Goal: Information Seeking & Learning: Find specific fact

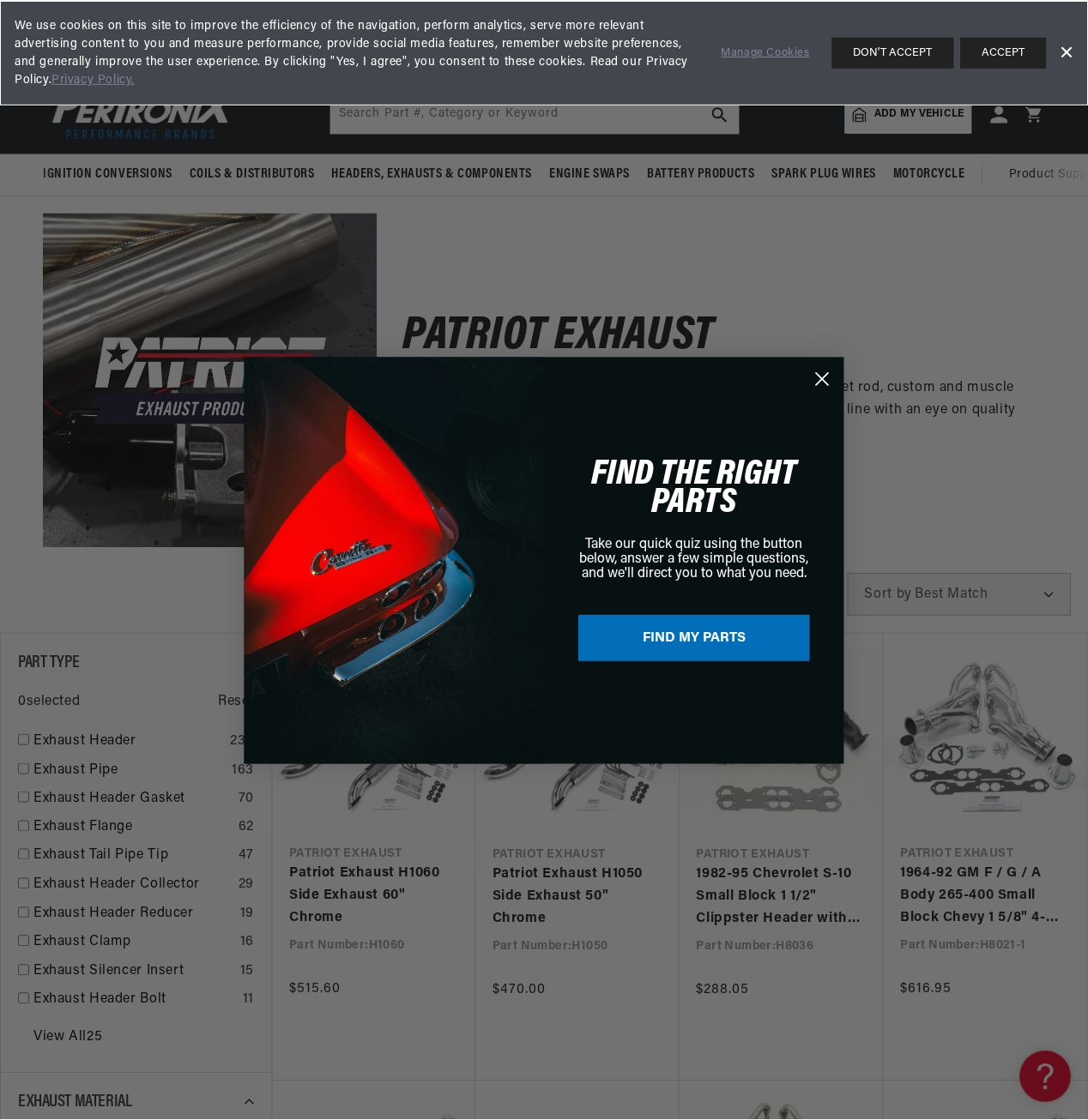
scroll to position [0, 935]
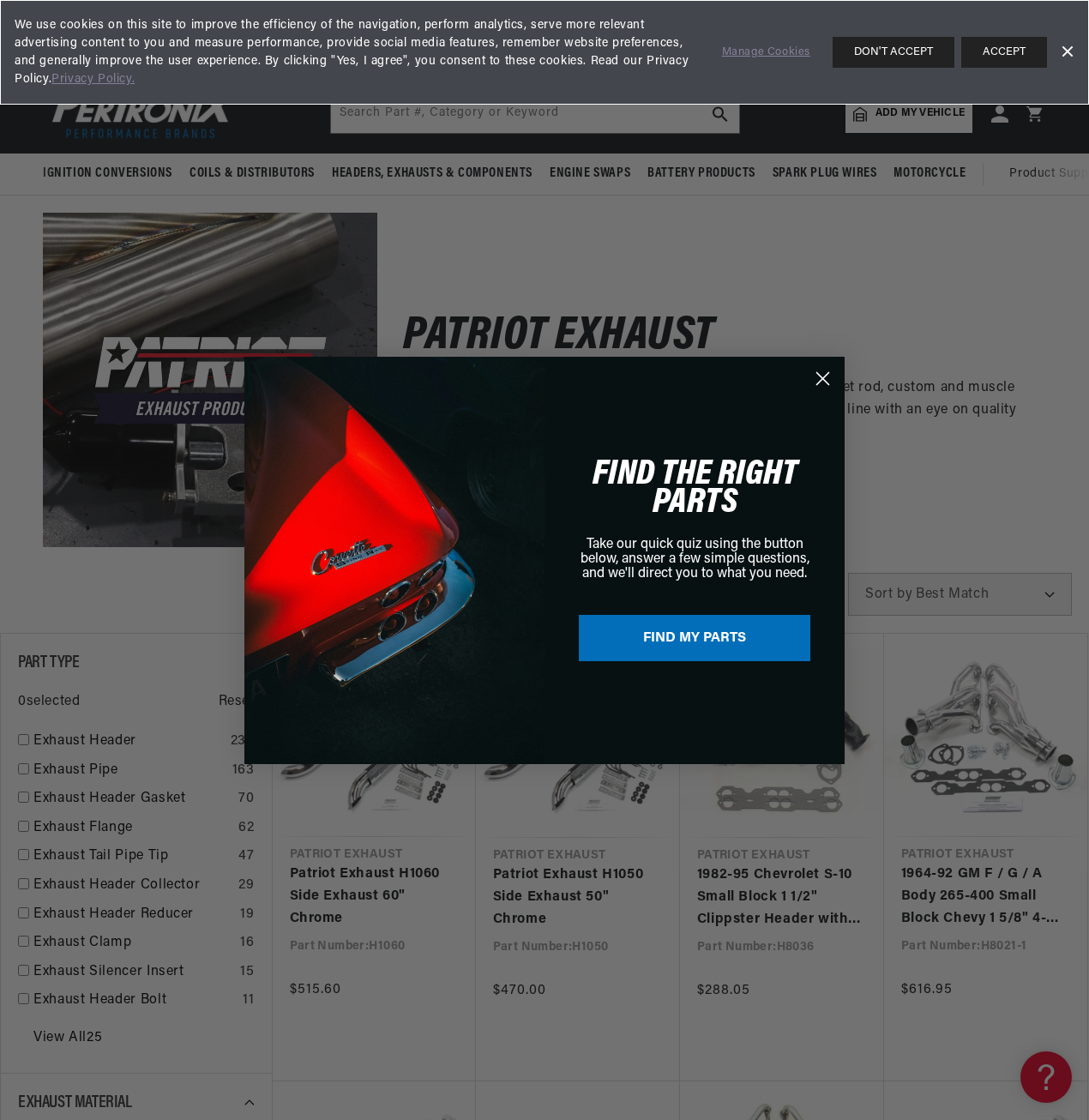
click at [980, 51] on button "ACCEPT" at bounding box center [1004, 52] width 86 height 31
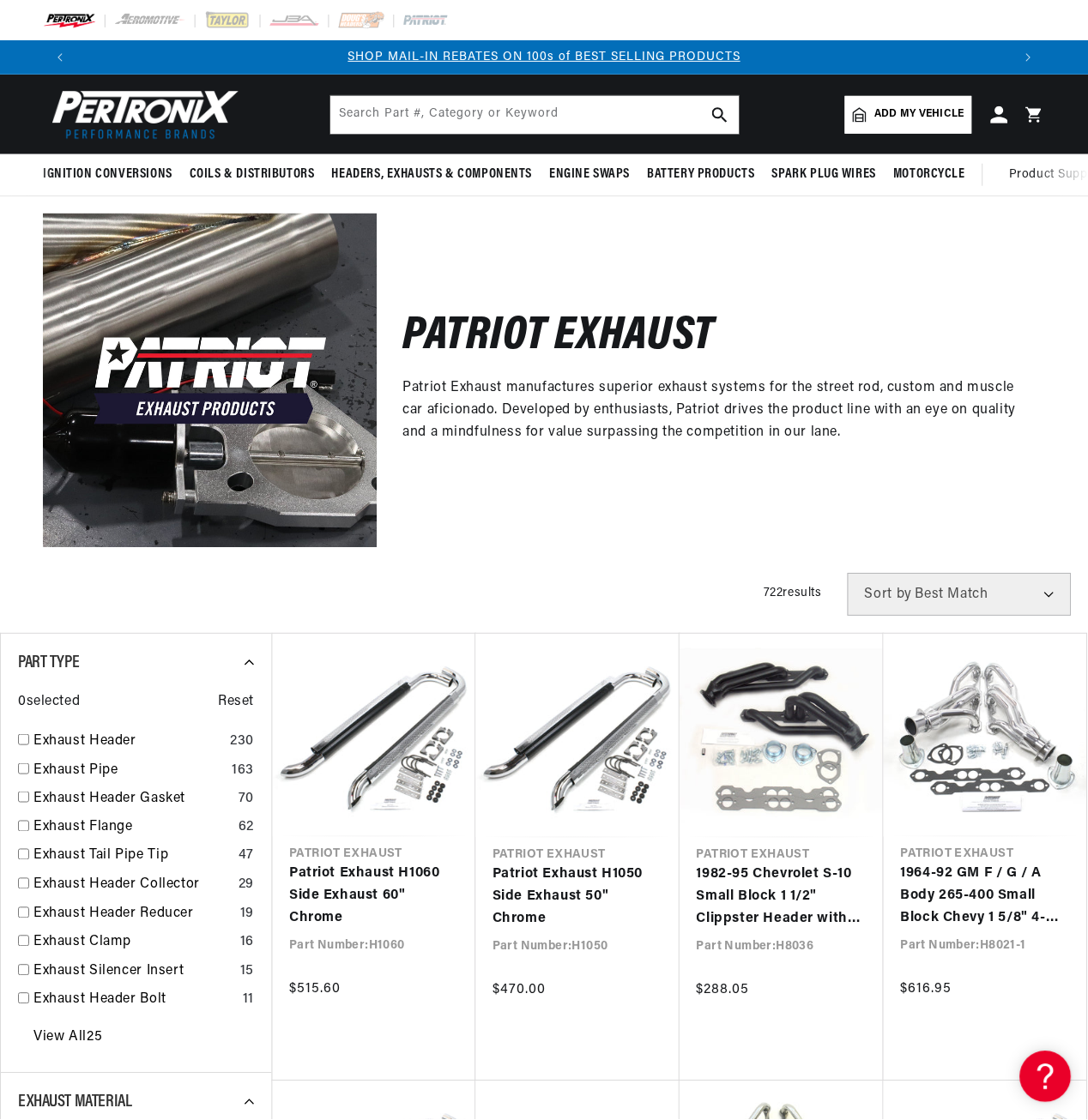
scroll to position [0, 934]
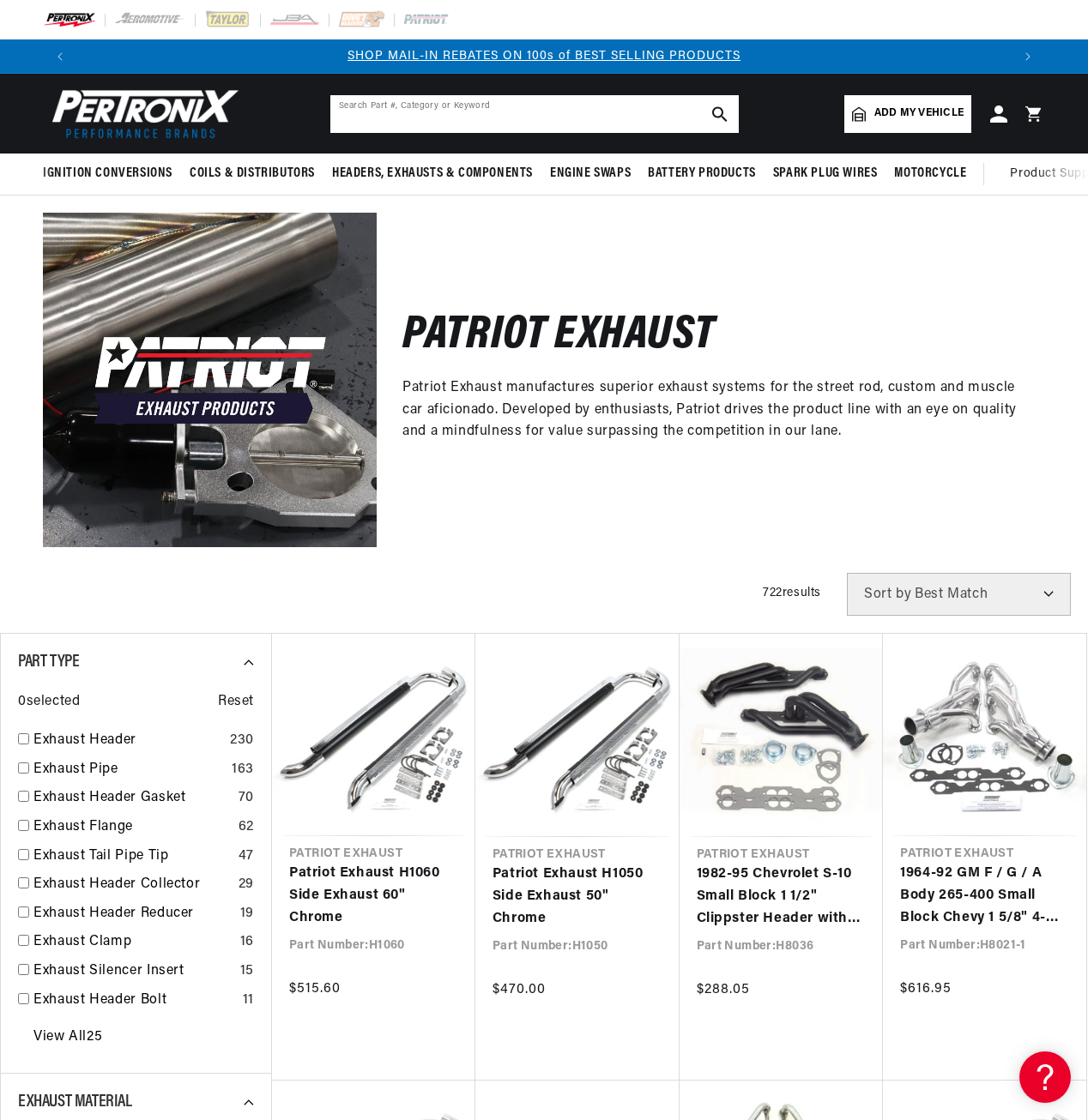
click at [429, 109] on input "text" at bounding box center [534, 114] width 408 height 38
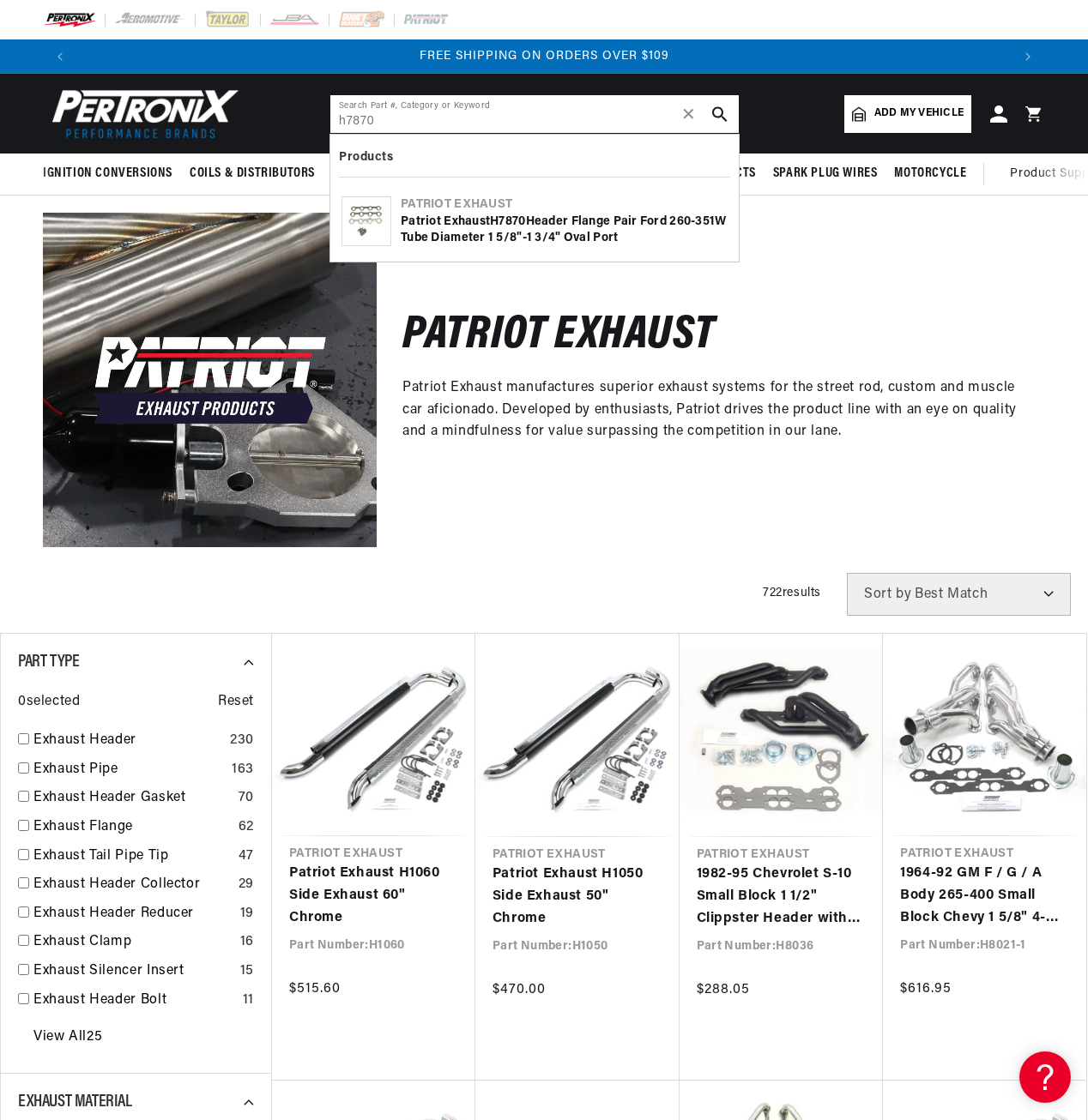
type input "h7870"
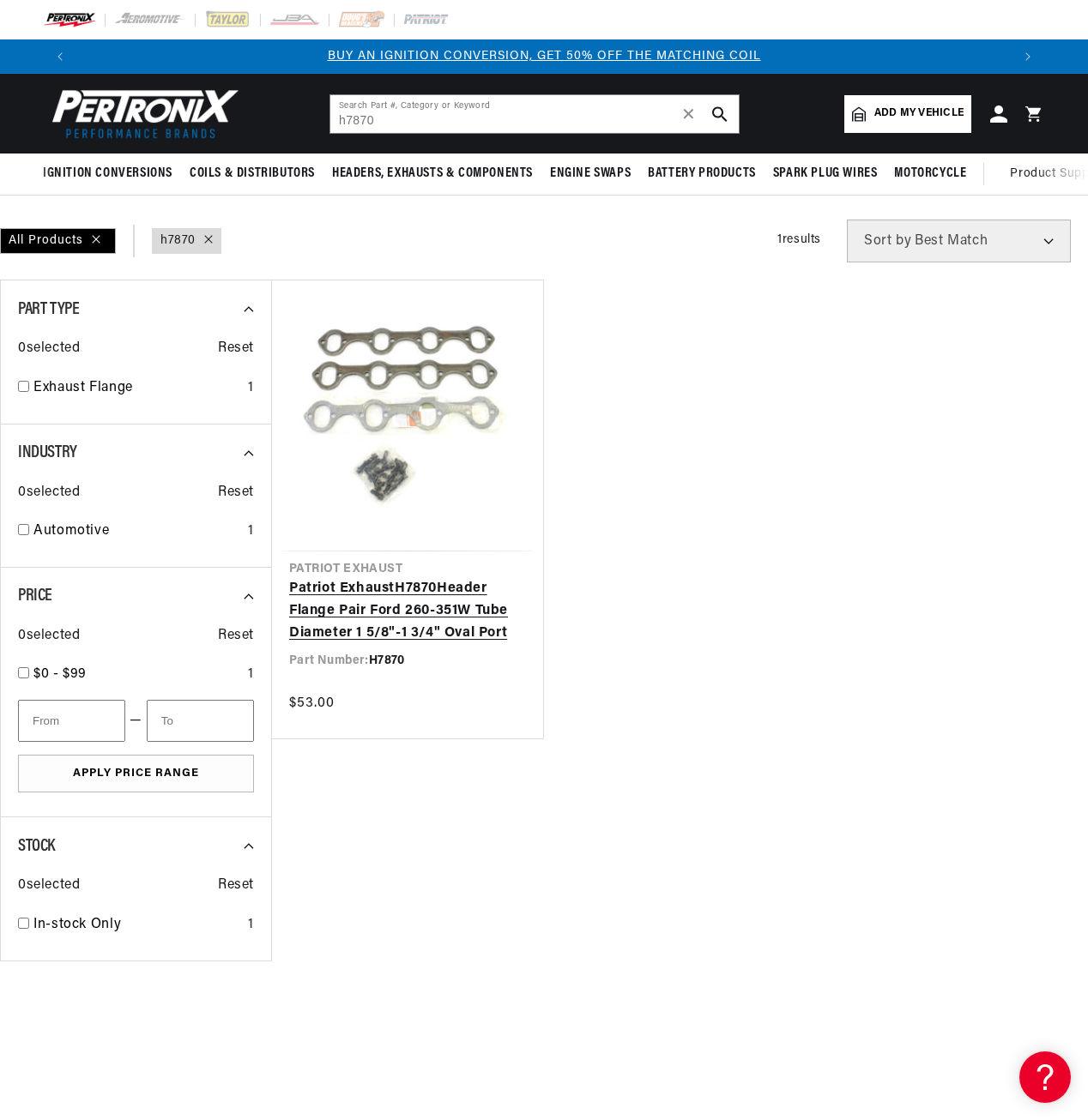
click at [385, 586] on link "Patriot Exhaust H7870 Header Flange Pair Ford 260-351W Tube Diameter 1 5/8"-1 3…" at bounding box center [407, 611] width 237 height 66
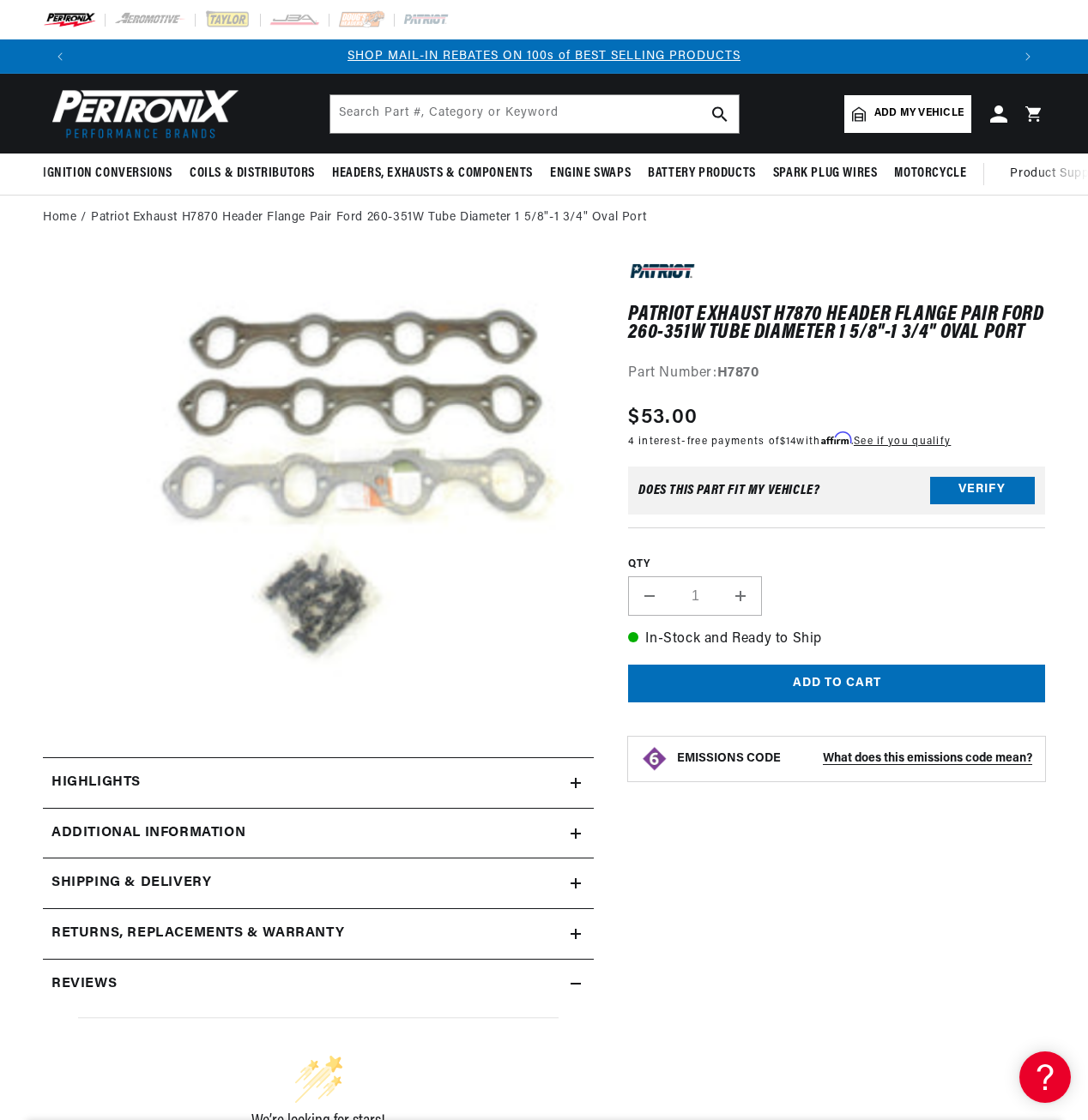
scroll to position [45, 0]
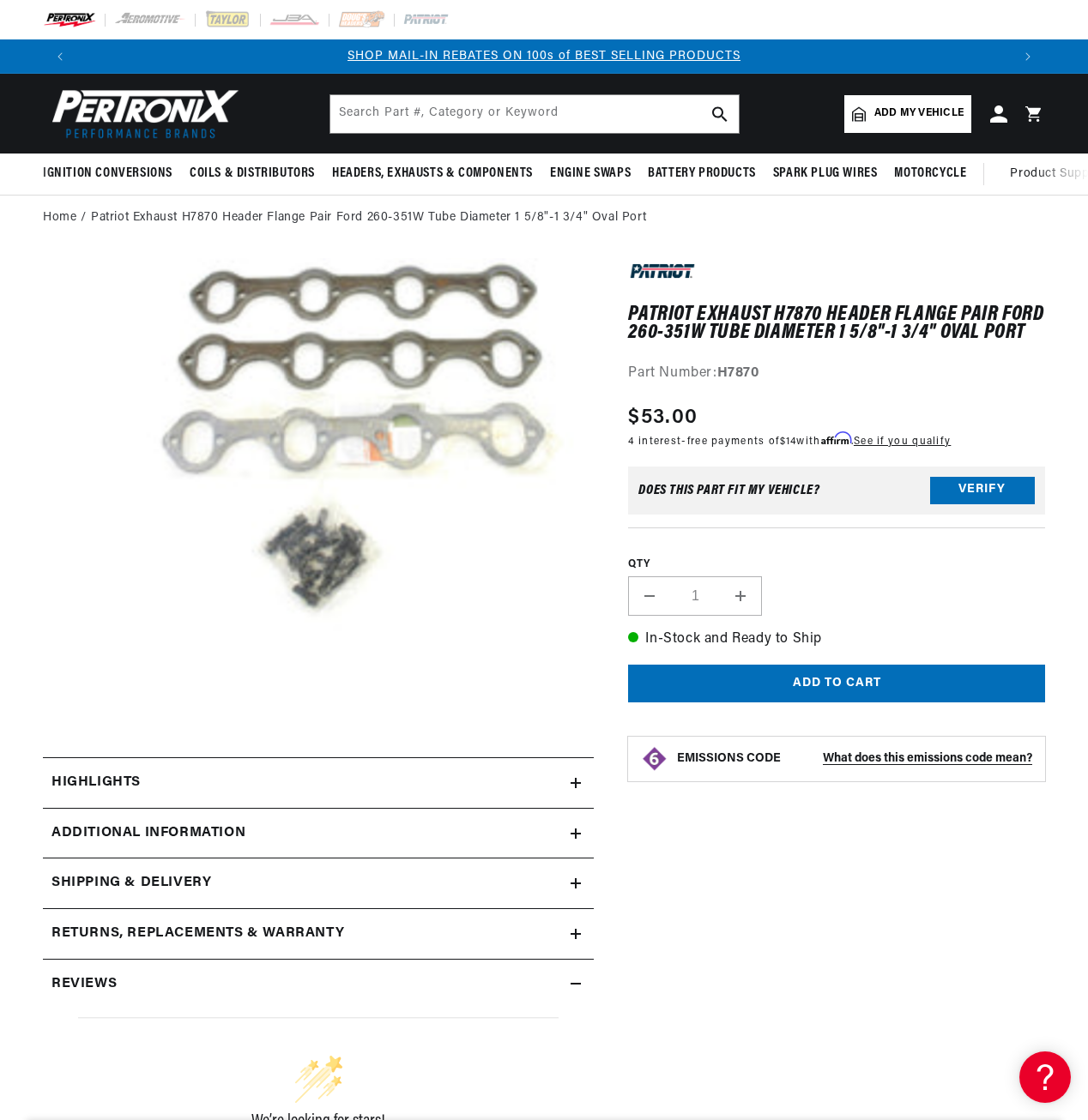
click at [575, 834] on icon at bounding box center [575, 834] width 10 height 0
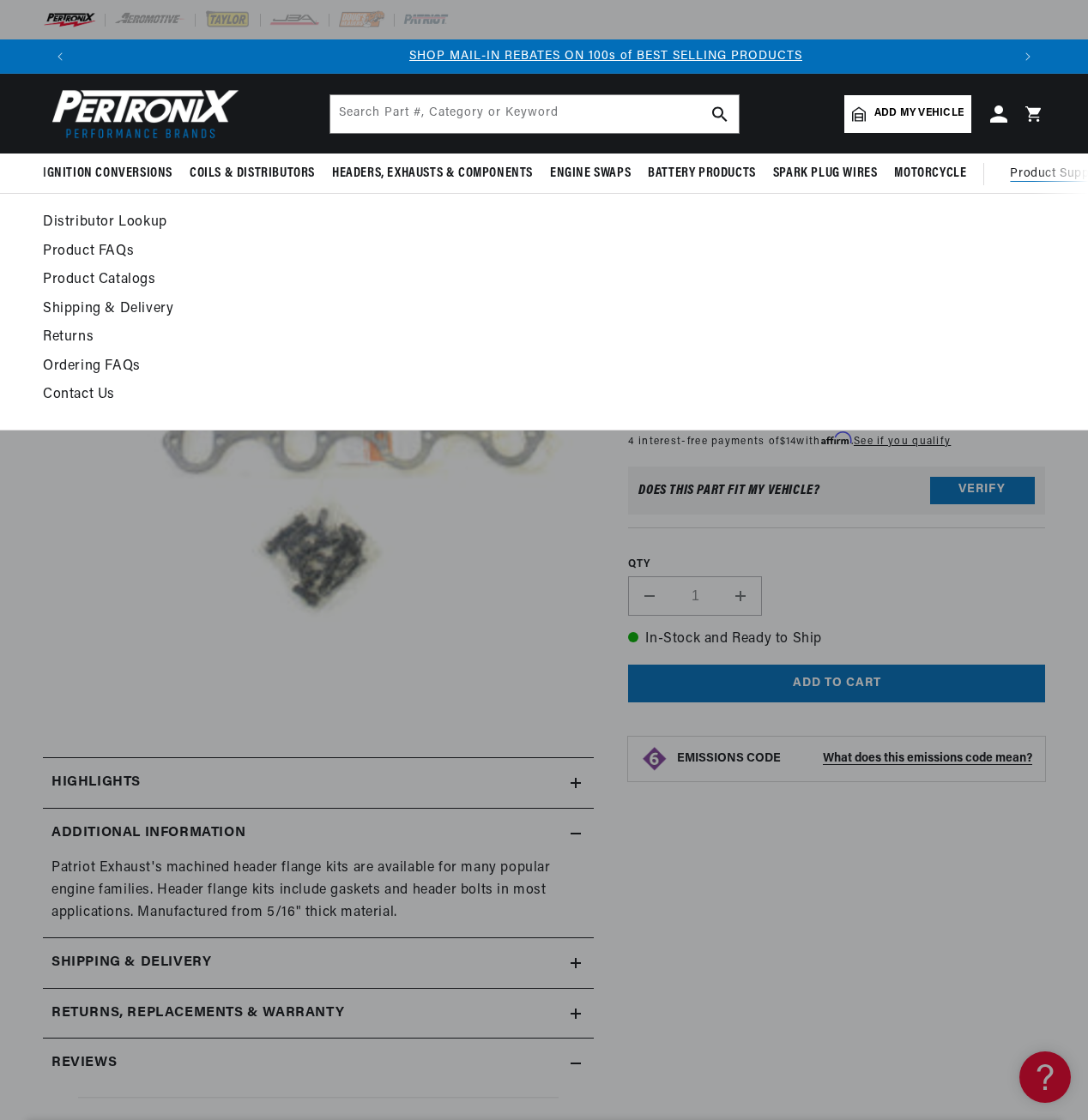
scroll to position [0, 934]
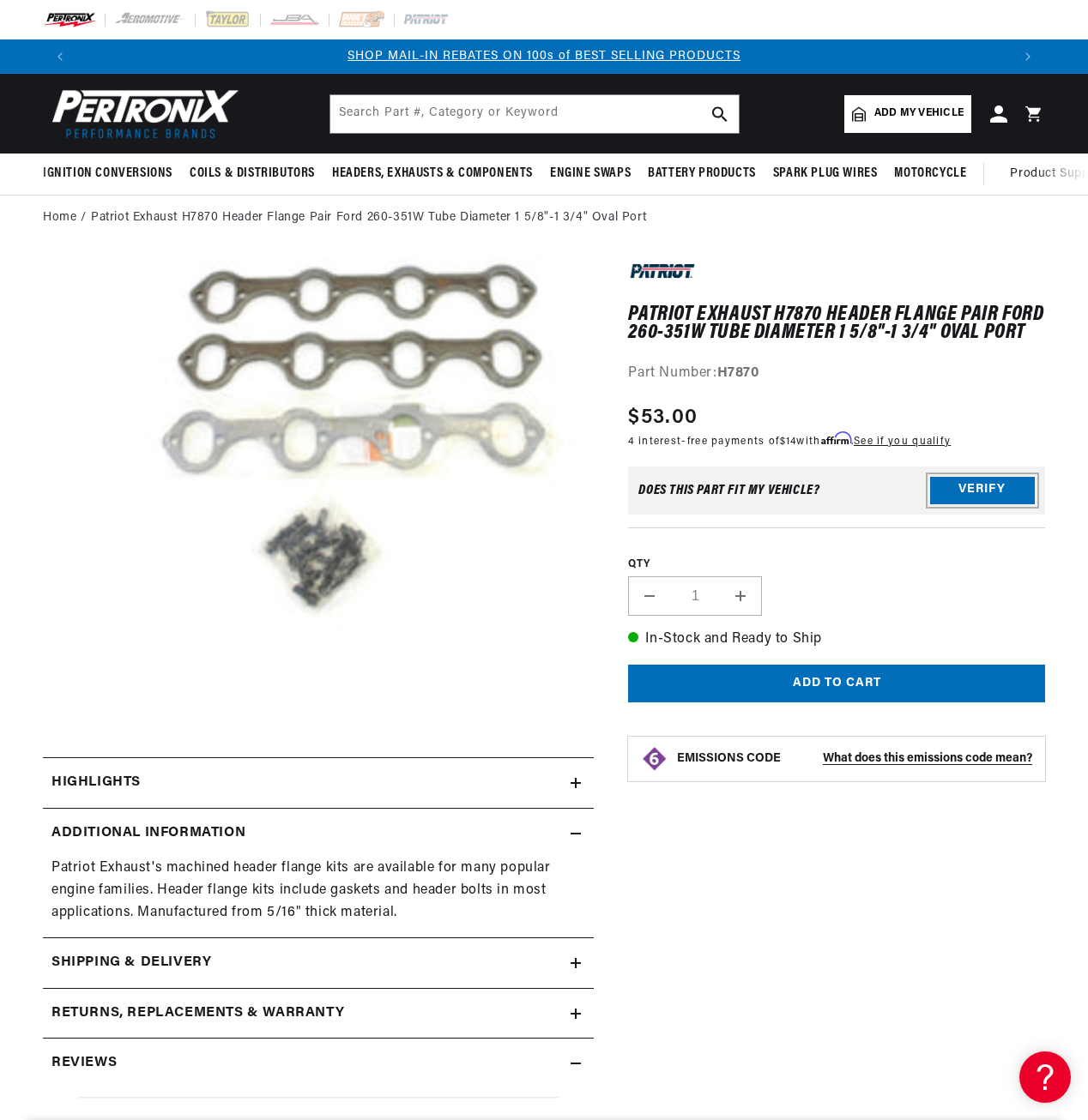
click at [954, 492] on button "Verify" at bounding box center [982, 490] width 105 height 28
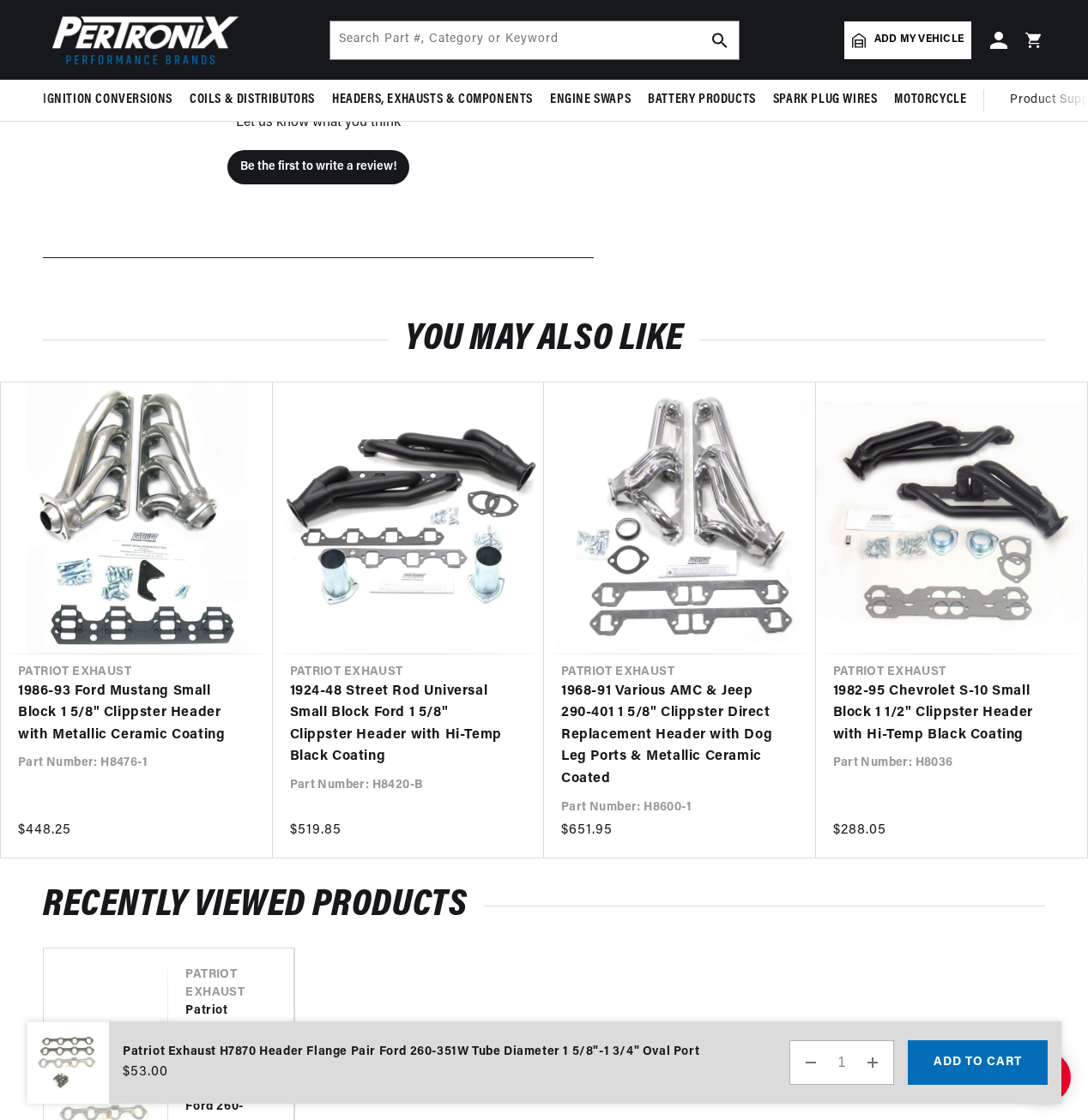
scroll to position [0, 0]
